Goal: Book appointment/travel/reservation

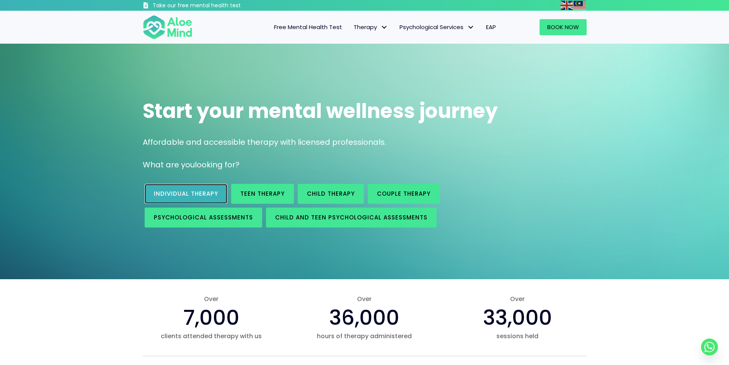
click at [195, 197] on span "Individual therapy" at bounding box center [186, 193] width 64 height 8
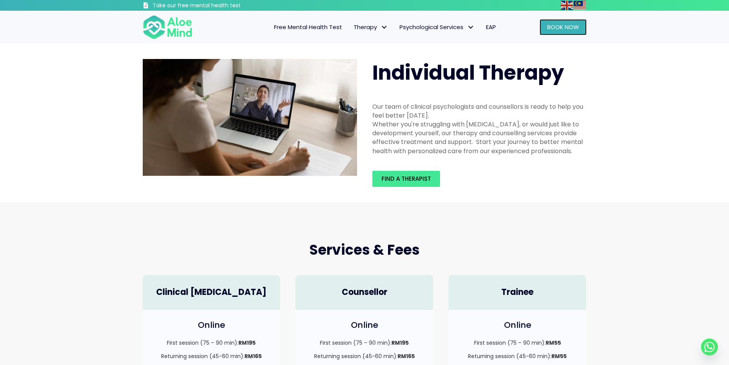
click at [548, 27] on span "Book Now" at bounding box center [563, 27] width 32 height 8
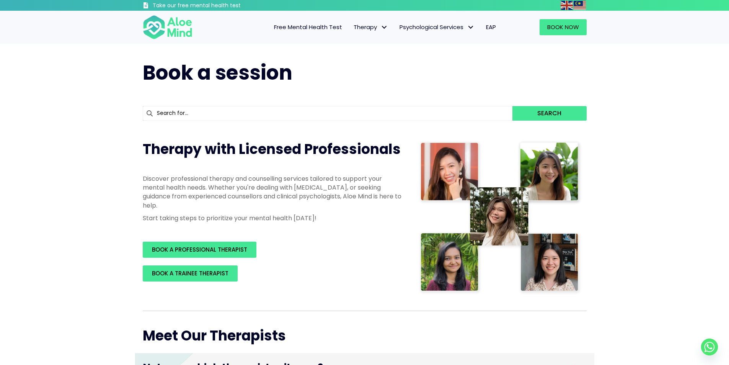
click at [208, 250] on span "BOOK A PROFESSIONAL THERAPIST" at bounding box center [199, 249] width 95 height 8
